Goal: Complete application form

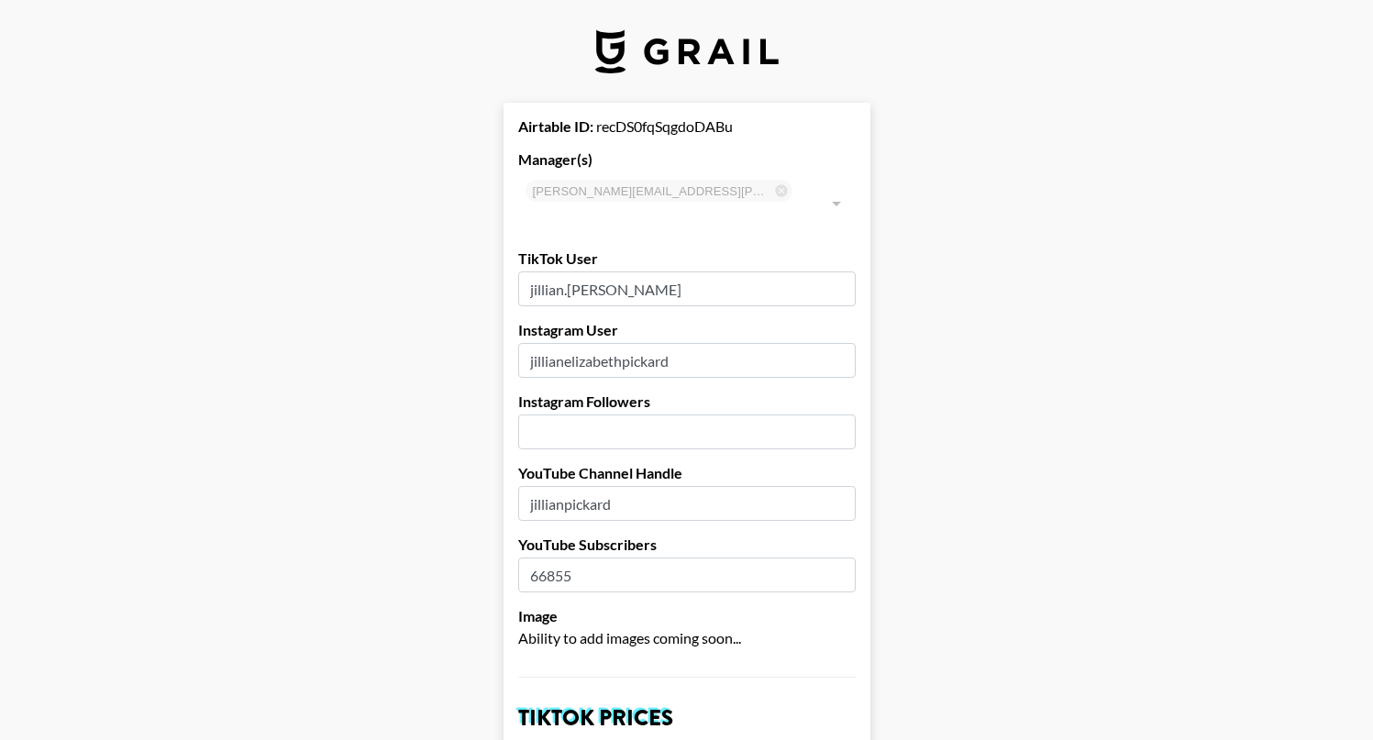
select select "USD"
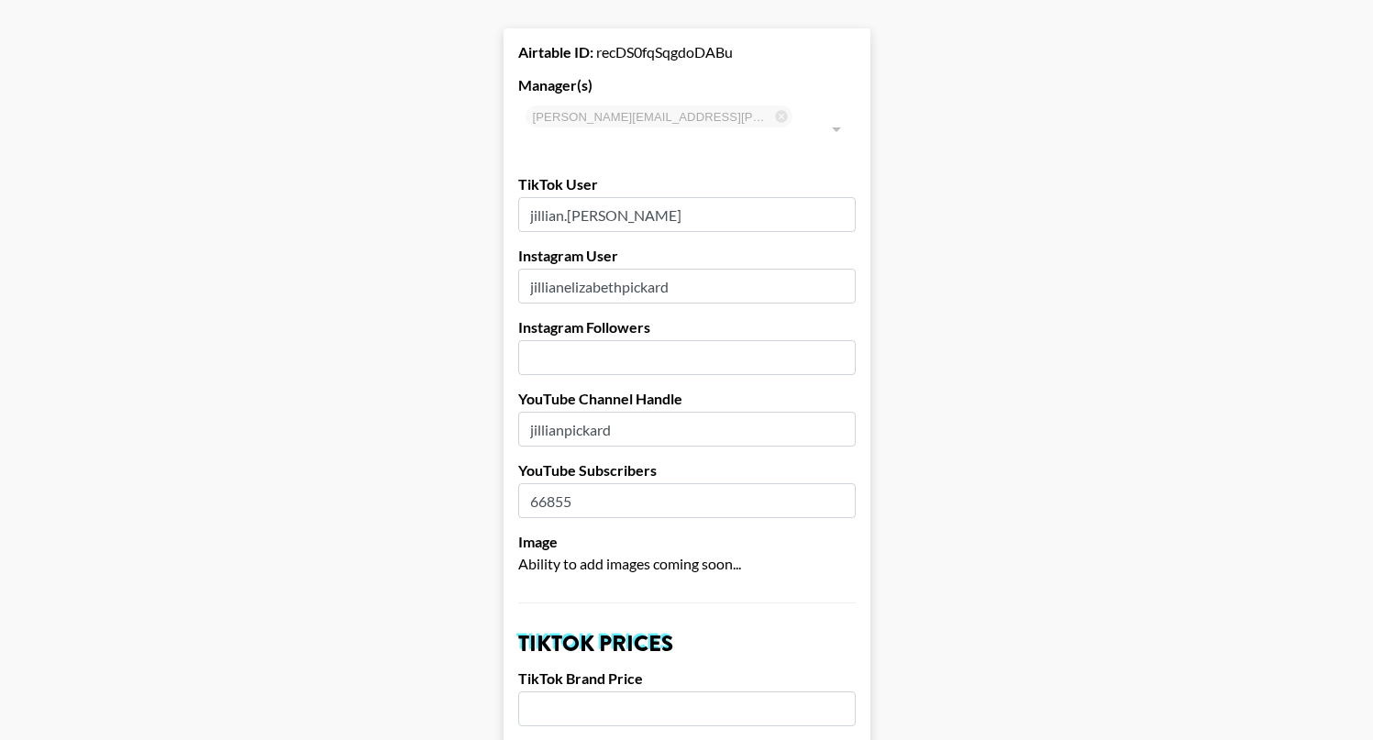
scroll to position [86, 0]
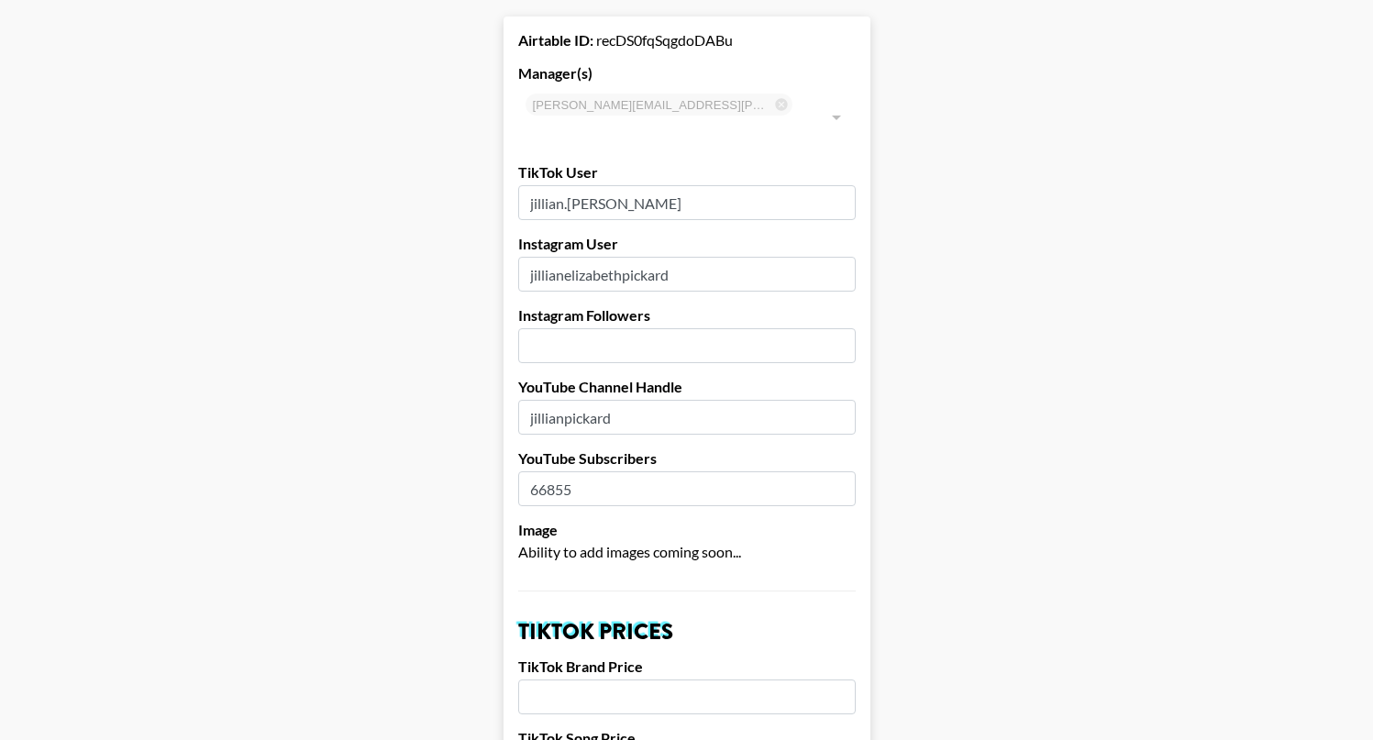
click at [605, 328] on input "number" at bounding box center [687, 345] width 338 height 35
type input "3778"
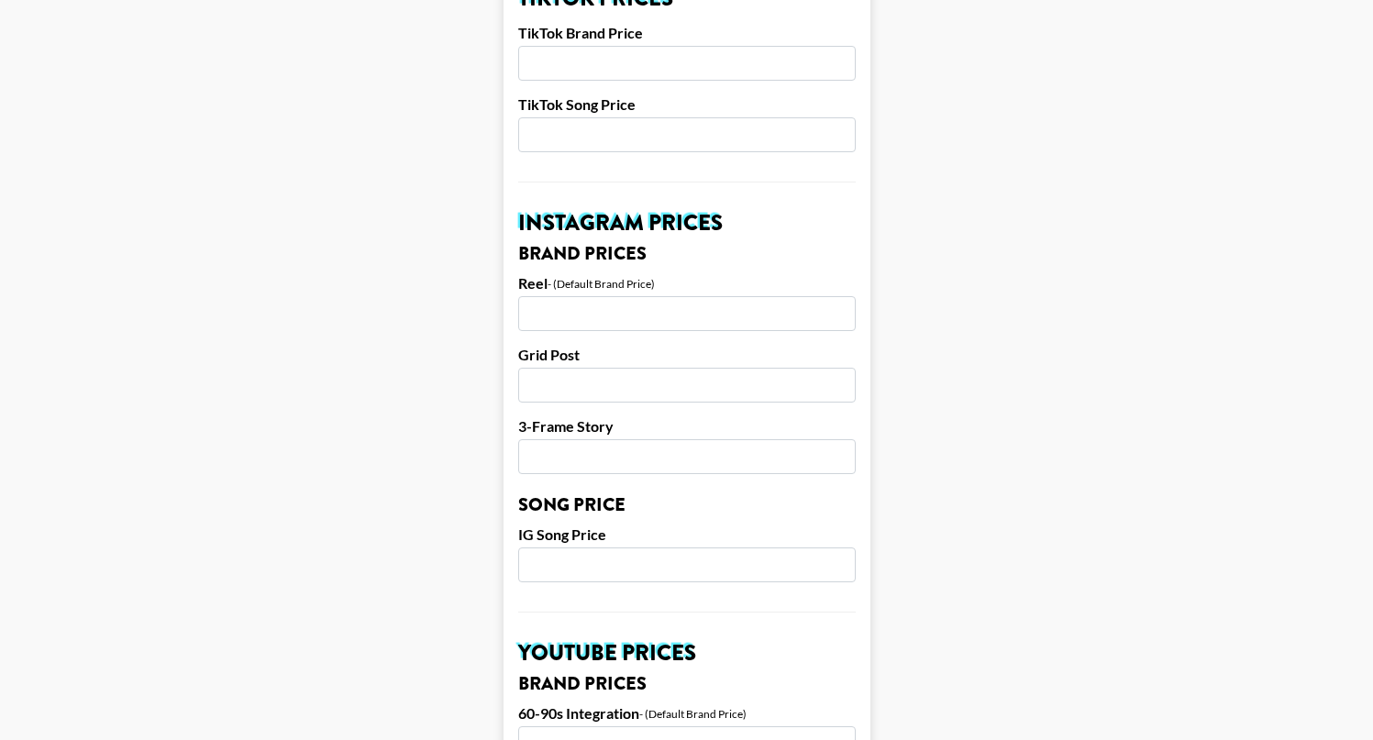
scroll to position [725, 0]
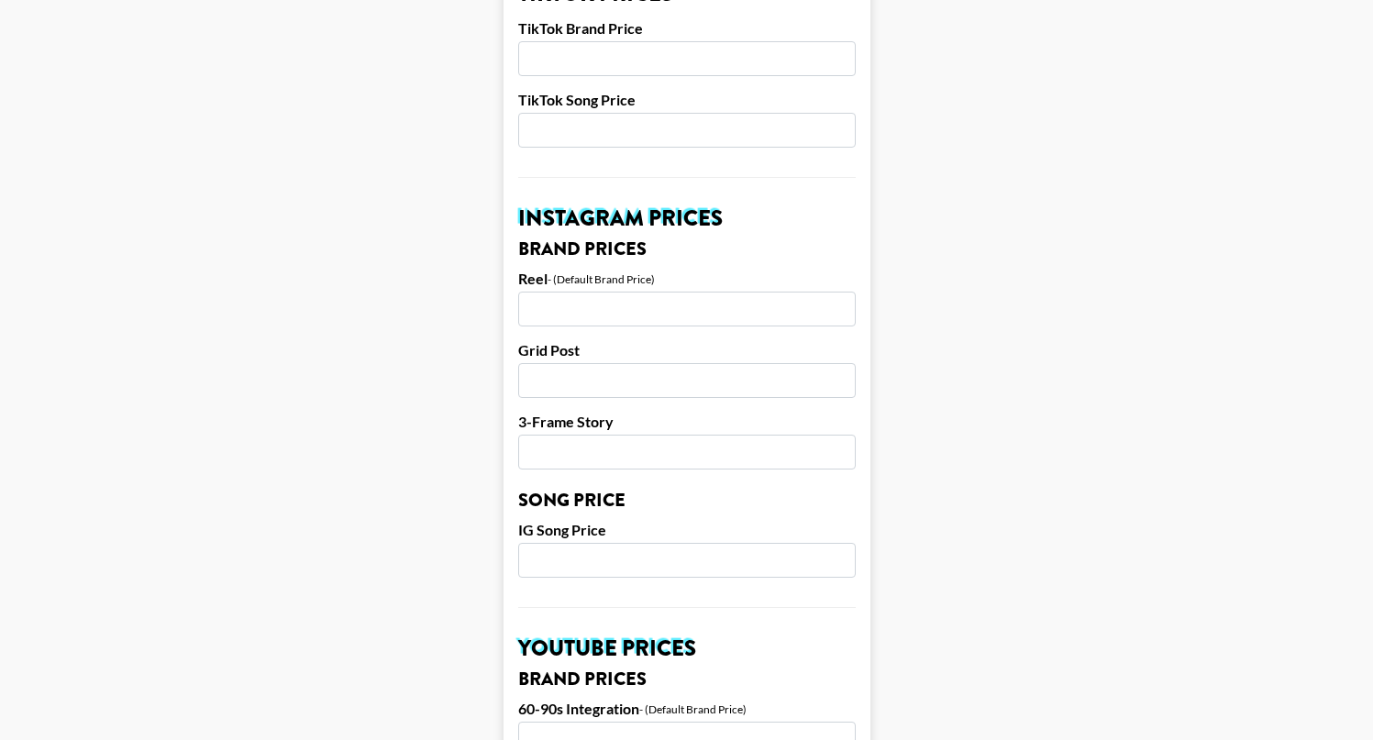
click at [655, 113] on input "number" at bounding box center [687, 130] width 338 height 35
click at [612, 113] on input "number" at bounding box center [687, 130] width 338 height 35
type input "4"
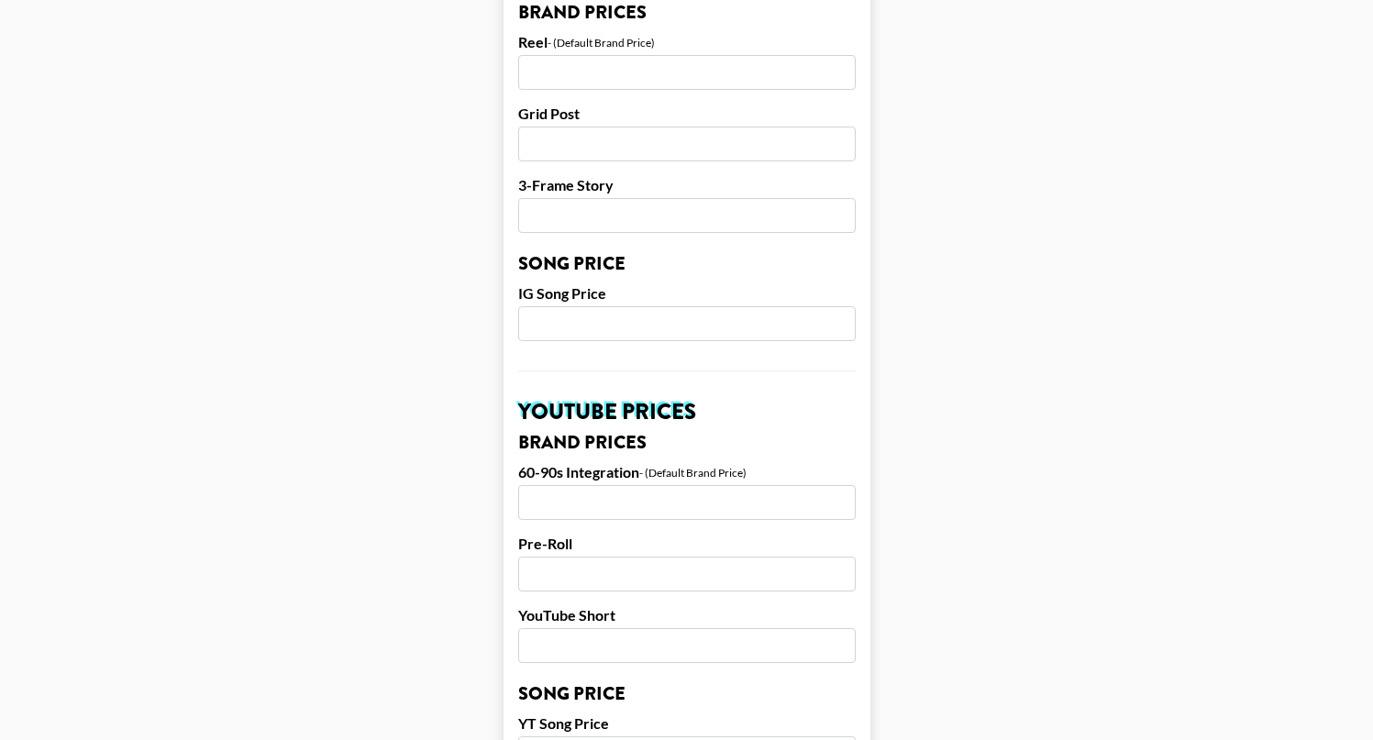
scroll to position [974, 0]
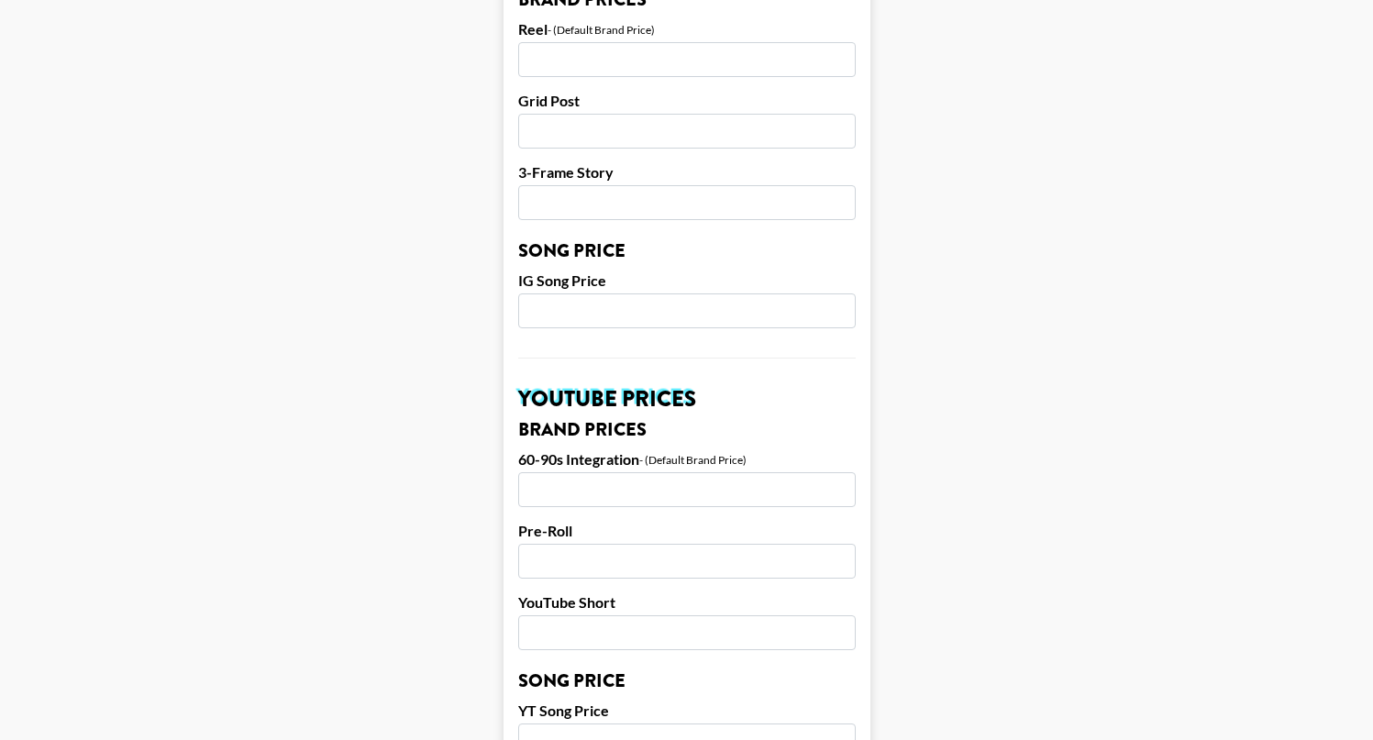
type input "250"
click at [563, 616] on input "number" at bounding box center [687, 633] width 338 height 35
type input "5"
click at [568, 618] on input "number" at bounding box center [687, 633] width 338 height 35
type input "450"
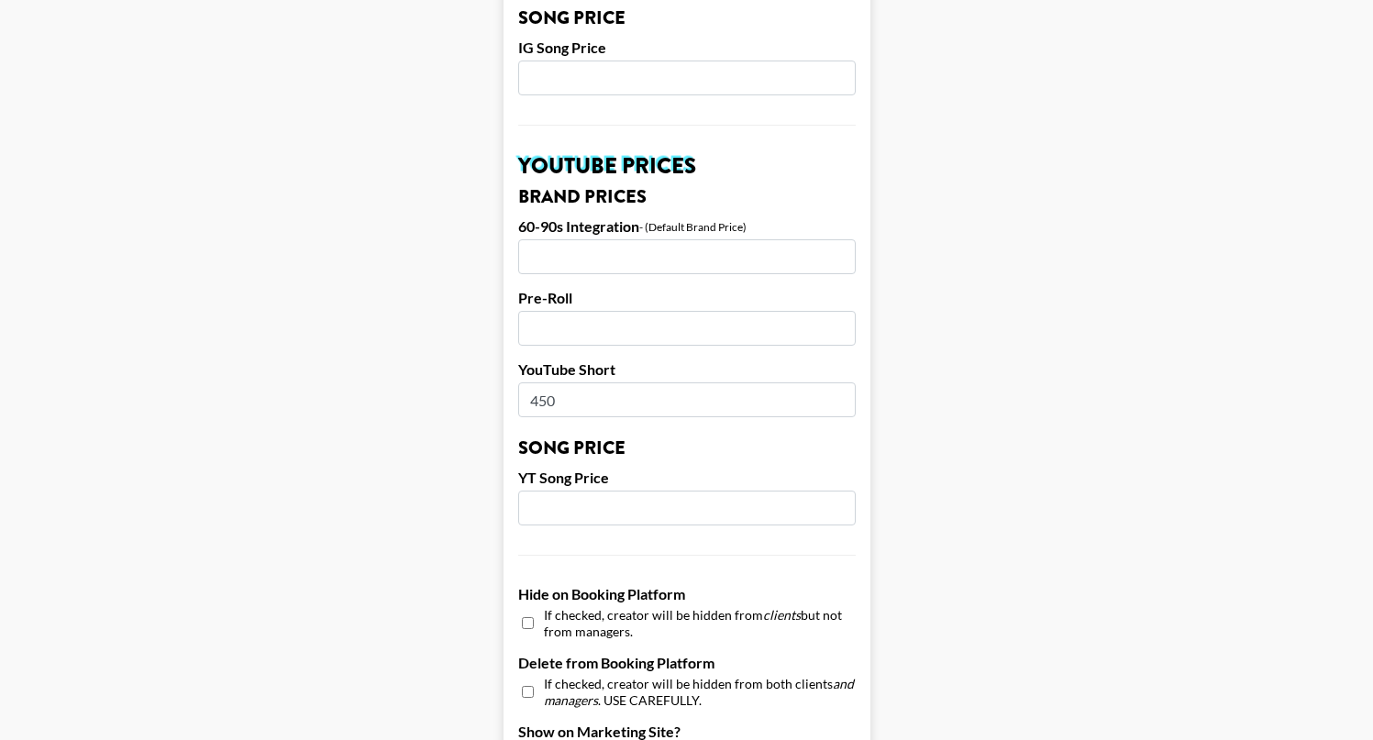
scroll to position [1225, 0]
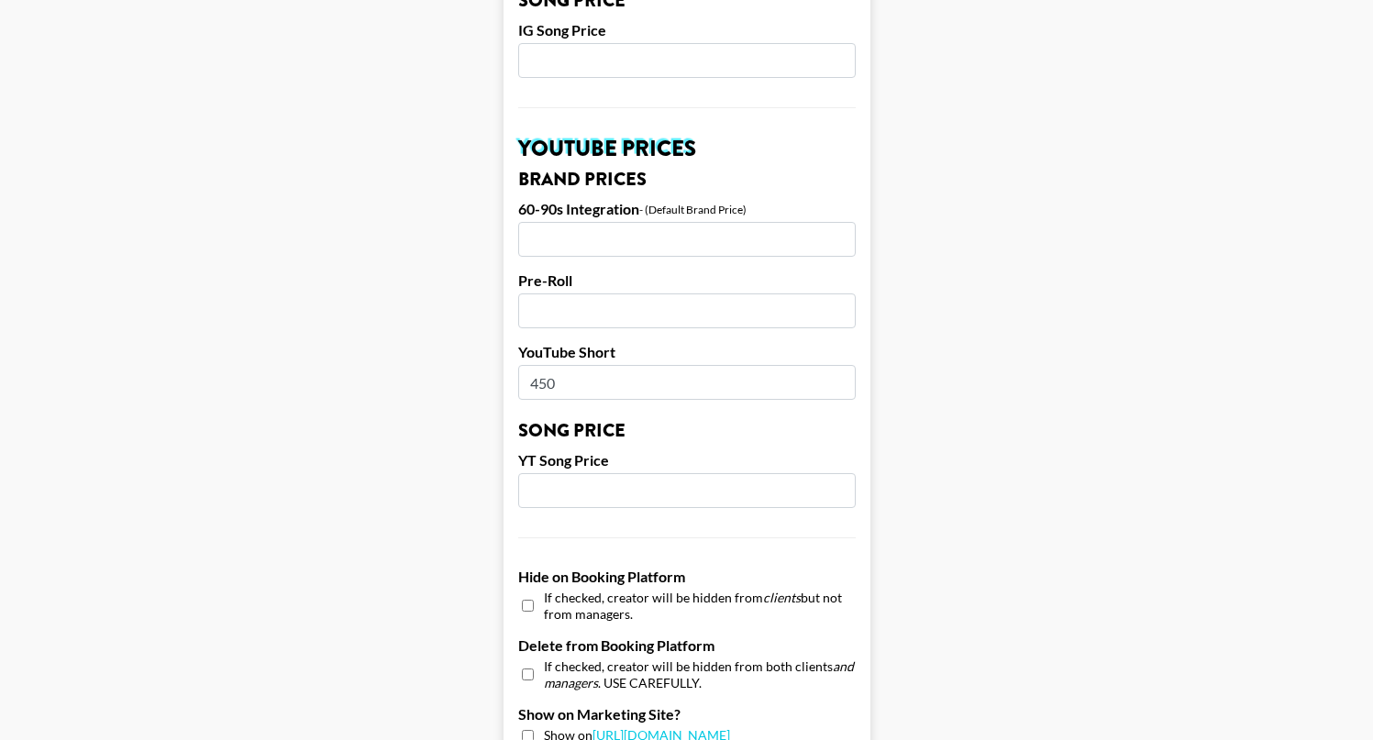
click at [917, 478] on main "Airtable ID: recDS0fqSqgdoDABu Manager(s) [PERSON_NAME][EMAIL_ADDRESS][PERSON_N…" at bounding box center [687, 32] width 1344 height 2309
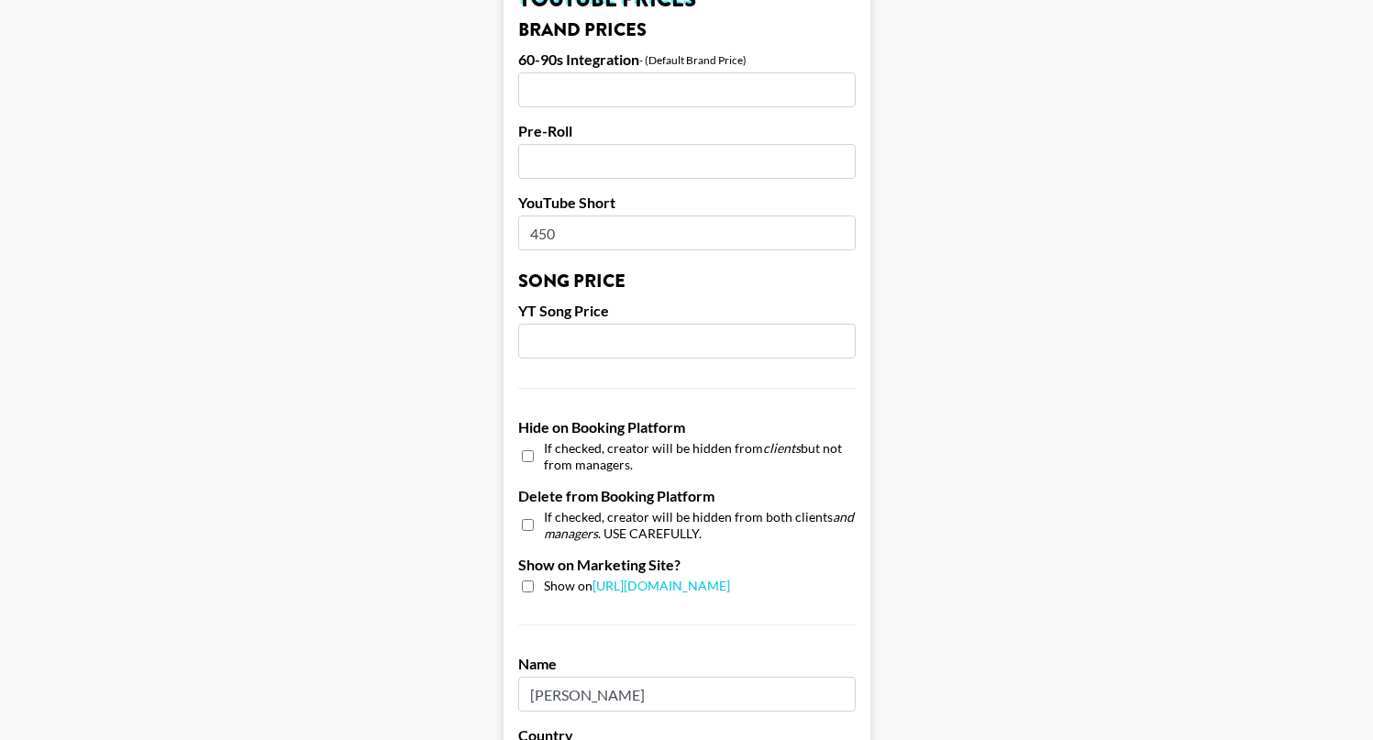
scroll to position [1492, 0]
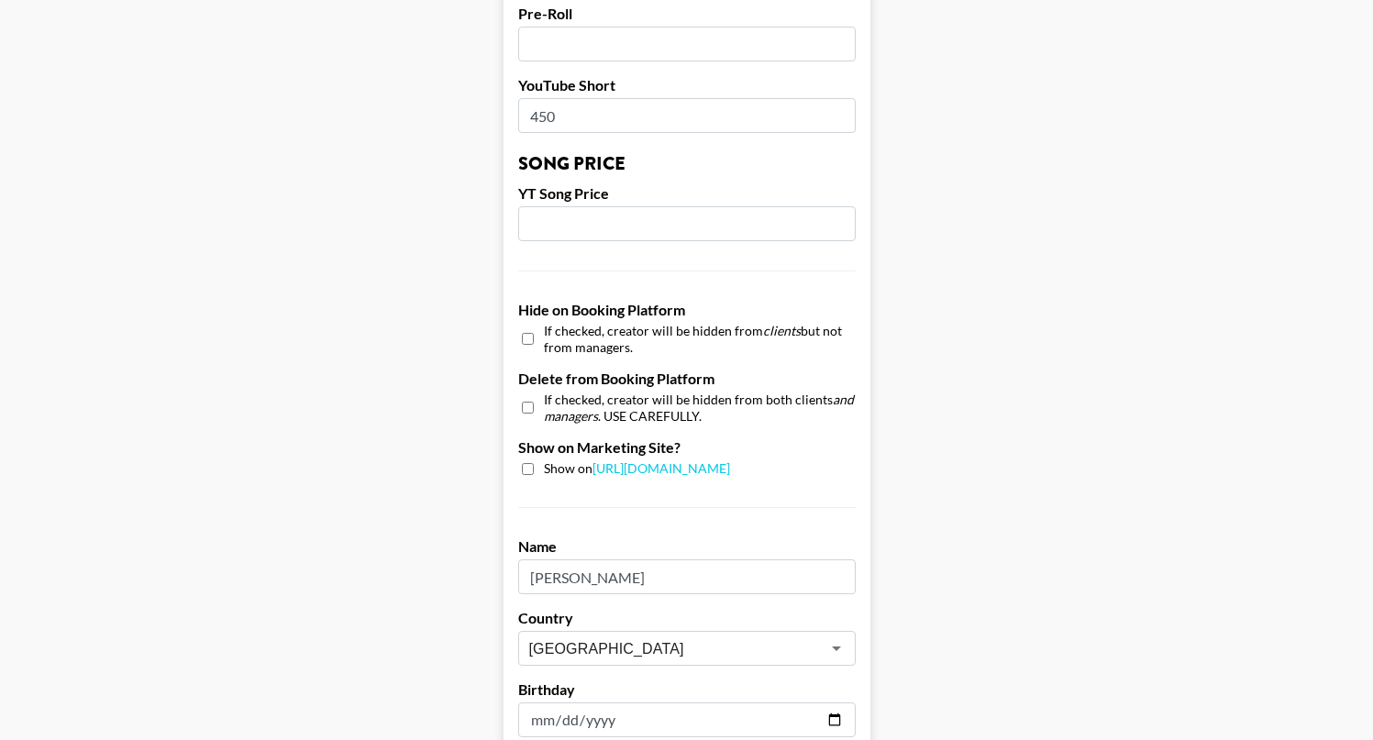
click at [527, 463] on input "checkbox" at bounding box center [528, 469] width 12 height 12
checkbox input "true"
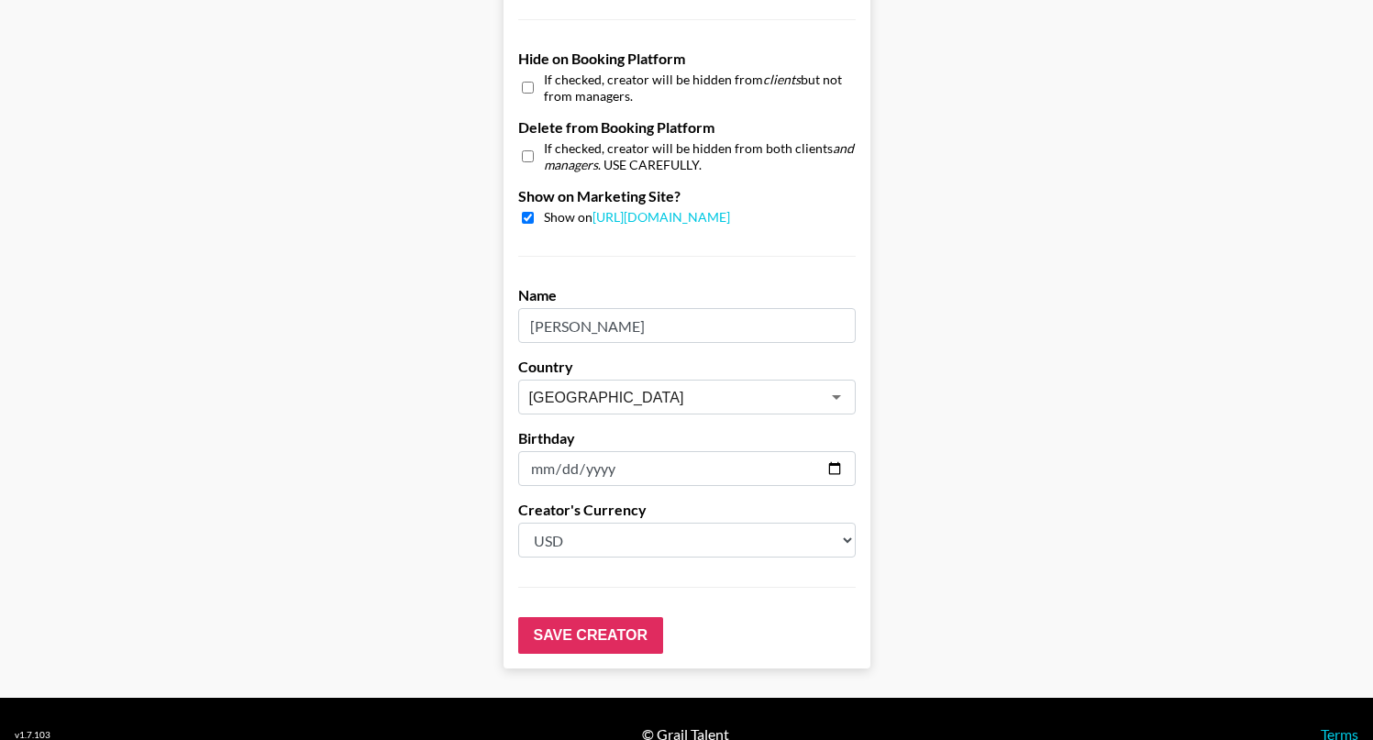
scroll to position [1748, 0]
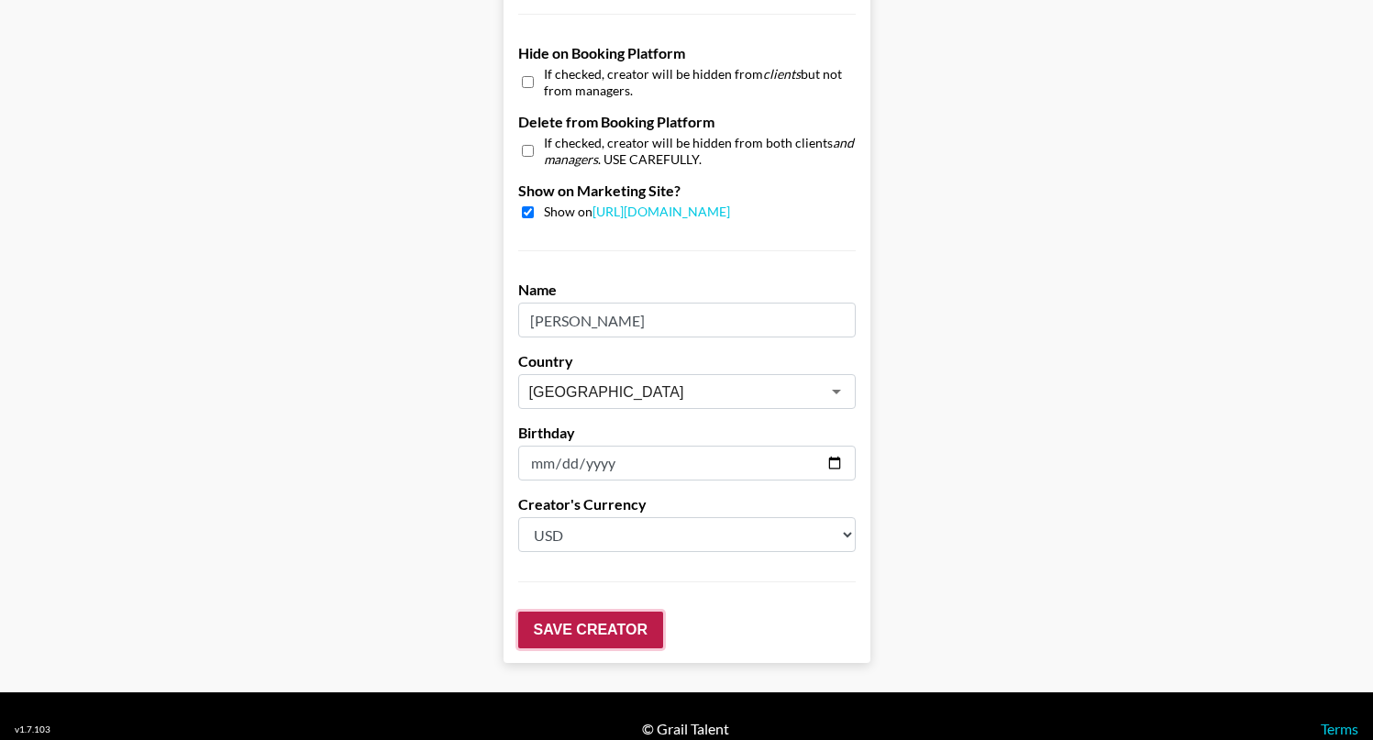
click at [616, 612] on input "Save Creator" at bounding box center [590, 630] width 145 height 37
click at [586, 612] on input "Save Creator" at bounding box center [590, 630] width 145 height 37
